Goal: Task Accomplishment & Management: Manage account settings

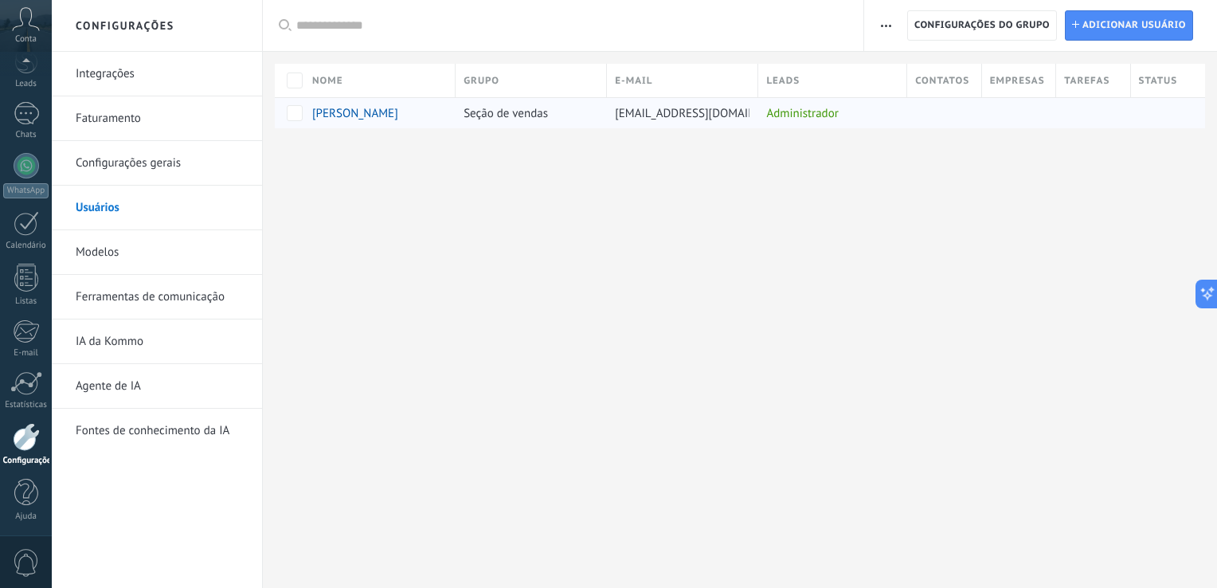
click at [329, 112] on span "[PERSON_NAME]" at bounding box center [355, 113] width 86 height 15
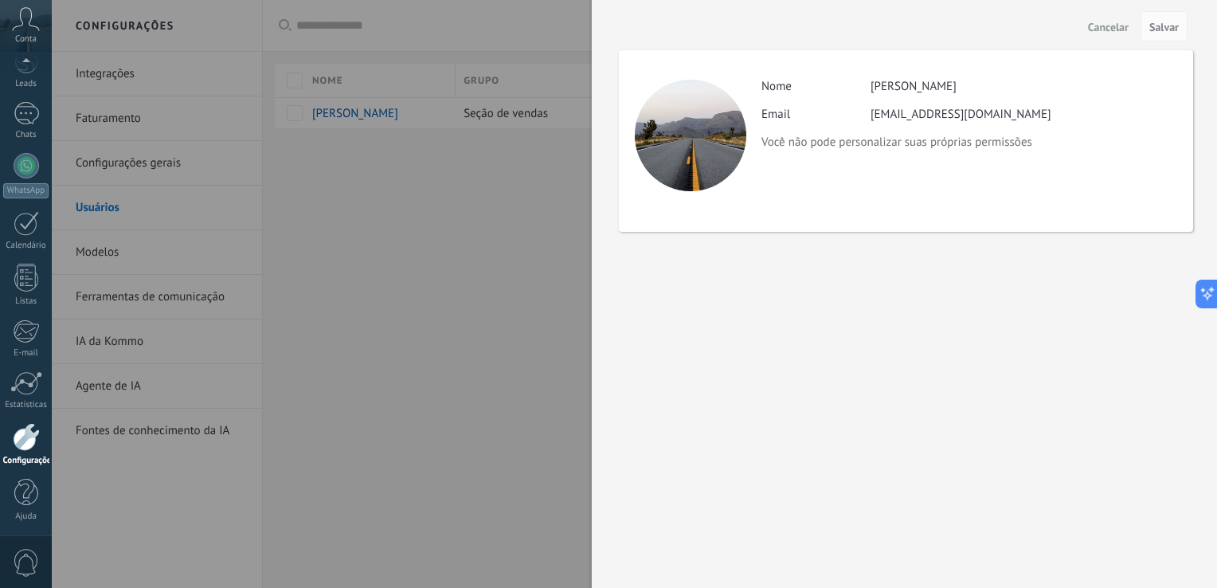
click at [704, 147] on div at bounding box center [691, 136] width 112 height 112
click at [498, 208] on div at bounding box center [608, 294] width 1217 height 588
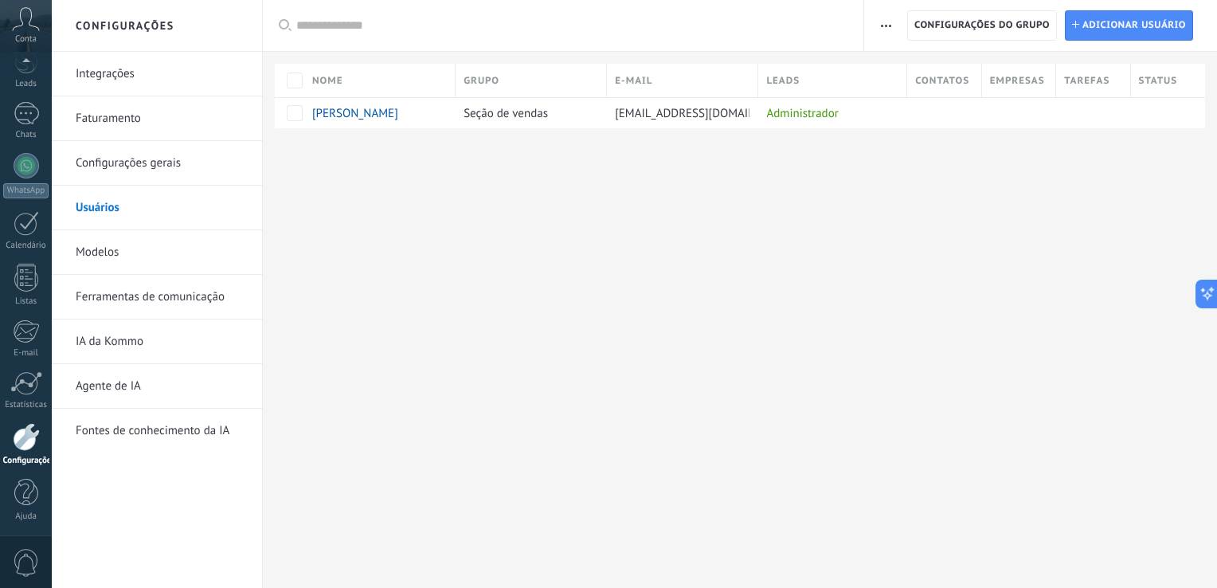
click at [91, 78] on link "Integrações" at bounding box center [161, 74] width 170 height 45
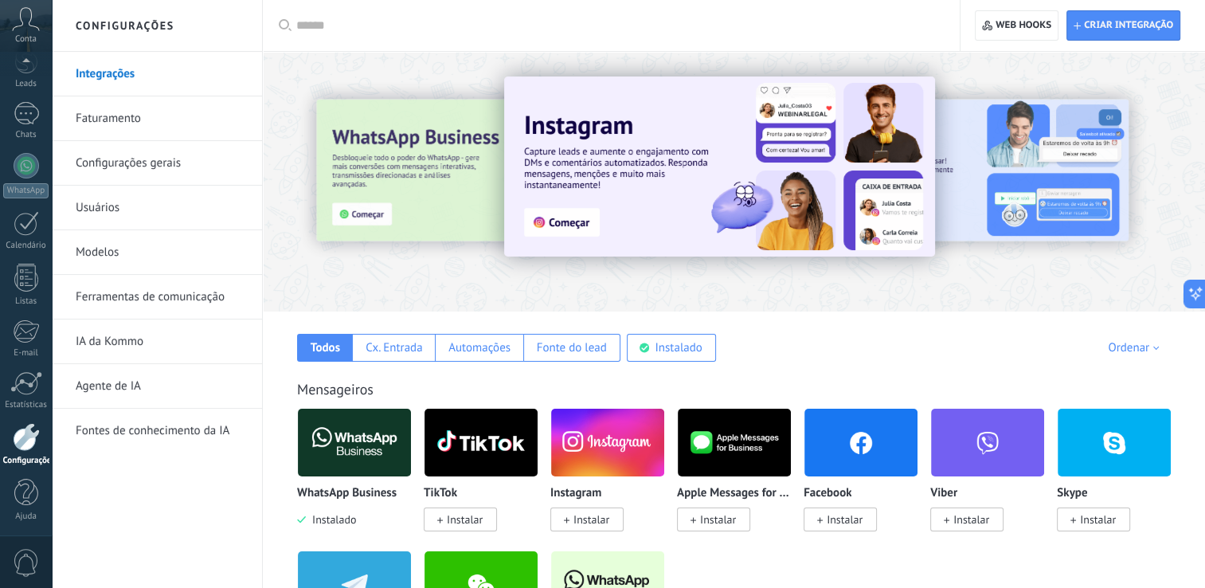
click at [370, 451] on img at bounding box center [354, 442] width 113 height 77
